Goal: Task Accomplishment & Management: Manage account settings

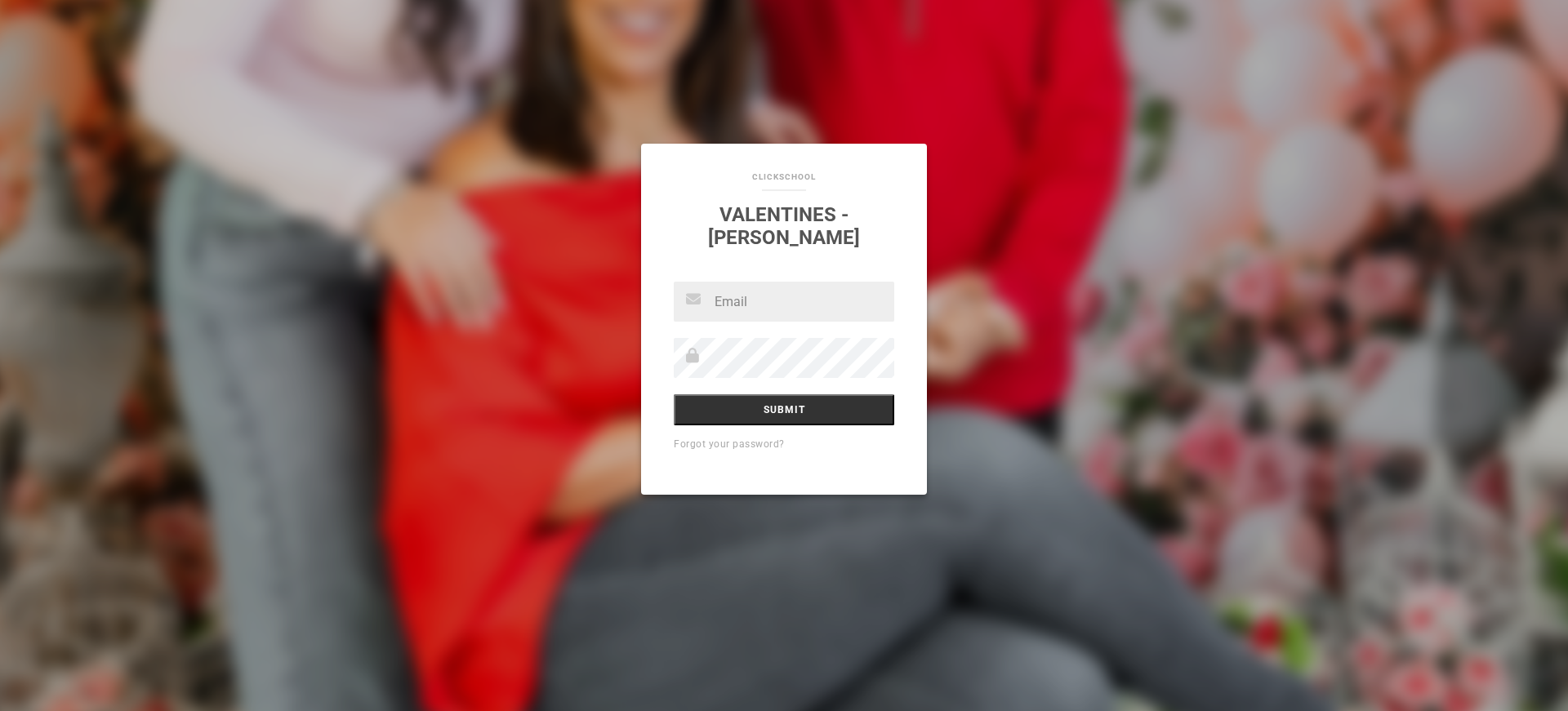
click at [774, 308] on input "text" at bounding box center [784, 302] width 220 height 40
type input "[EMAIL_ADDRESS][DOMAIN_NAME]"
drag, startPoint x: 788, startPoint y: 417, endPoint x: 796, endPoint y: 414, distance: 8.5
click at [789, 417] on input "Submit" at bounding box center [784, 409] width 220 height 31
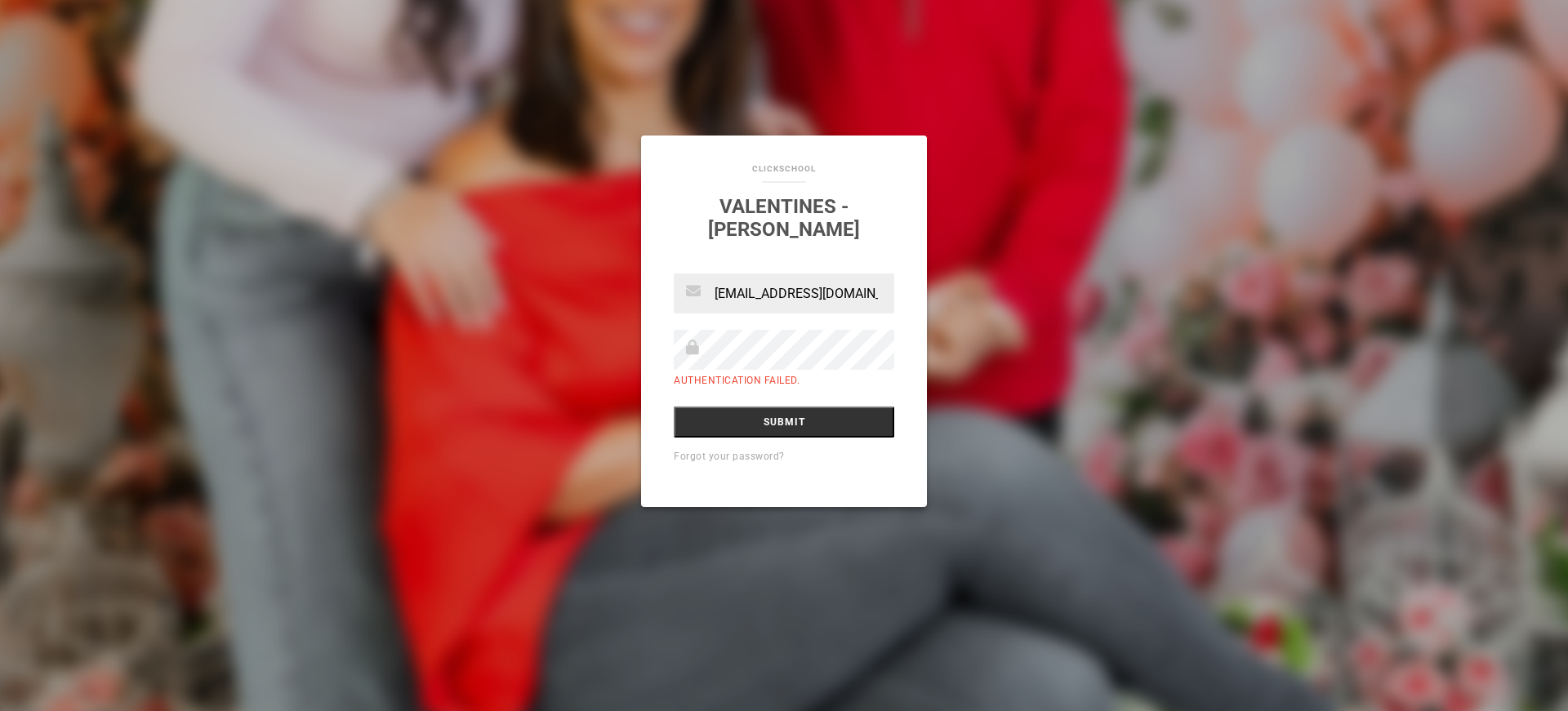
click at [743, 457] on link "Forgot your password?" at bounding box center [730, 457] width 111 height 12
